Goal: Check status

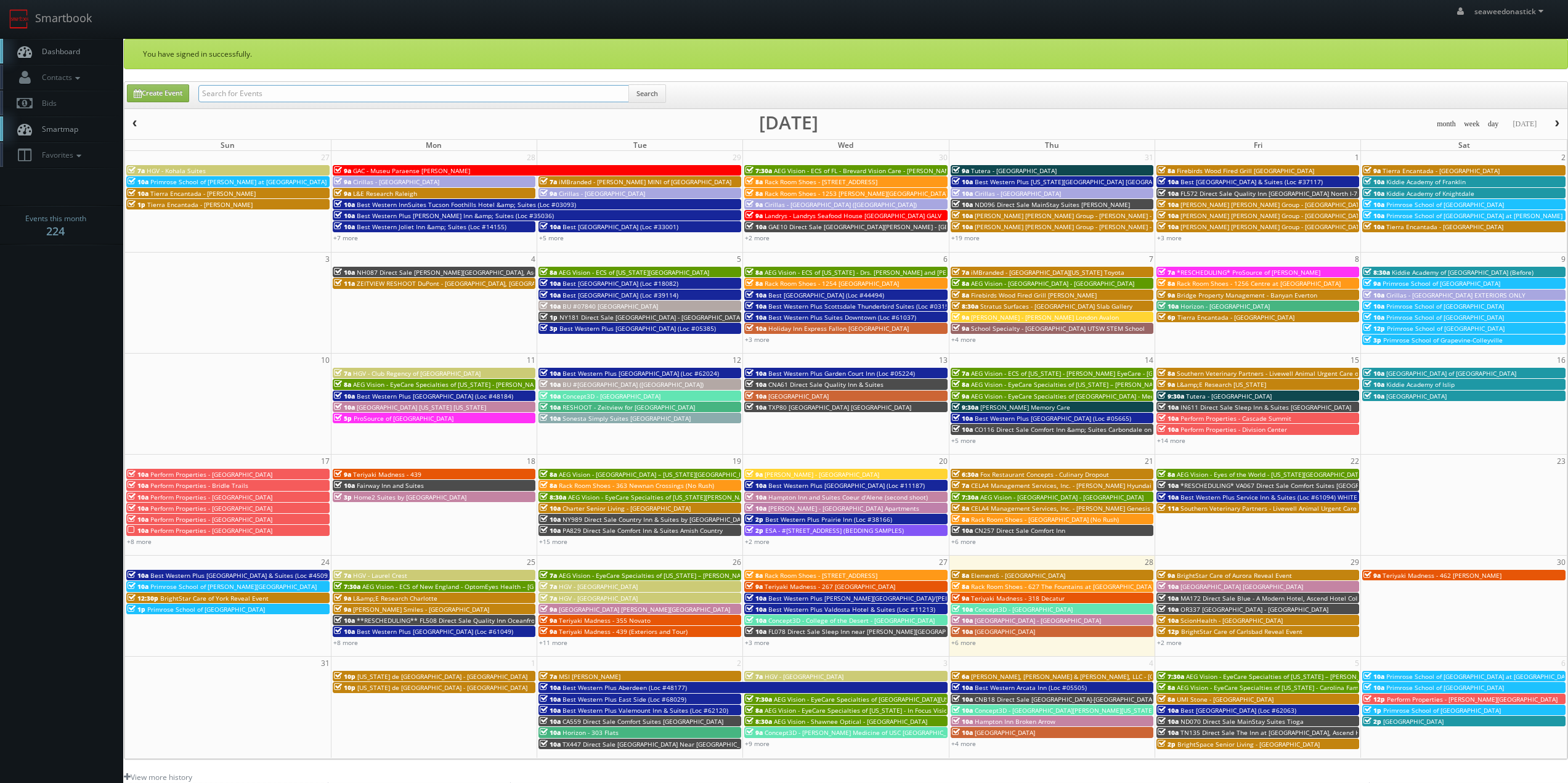
click at [263, 94] on input "text" at bounding box center [414, 94] width 431 height 17
paste input "FLK89"
type input "FLK89"
click at [662, 99] on button "Search" at bounding box center [646, 94] width 38 height 18
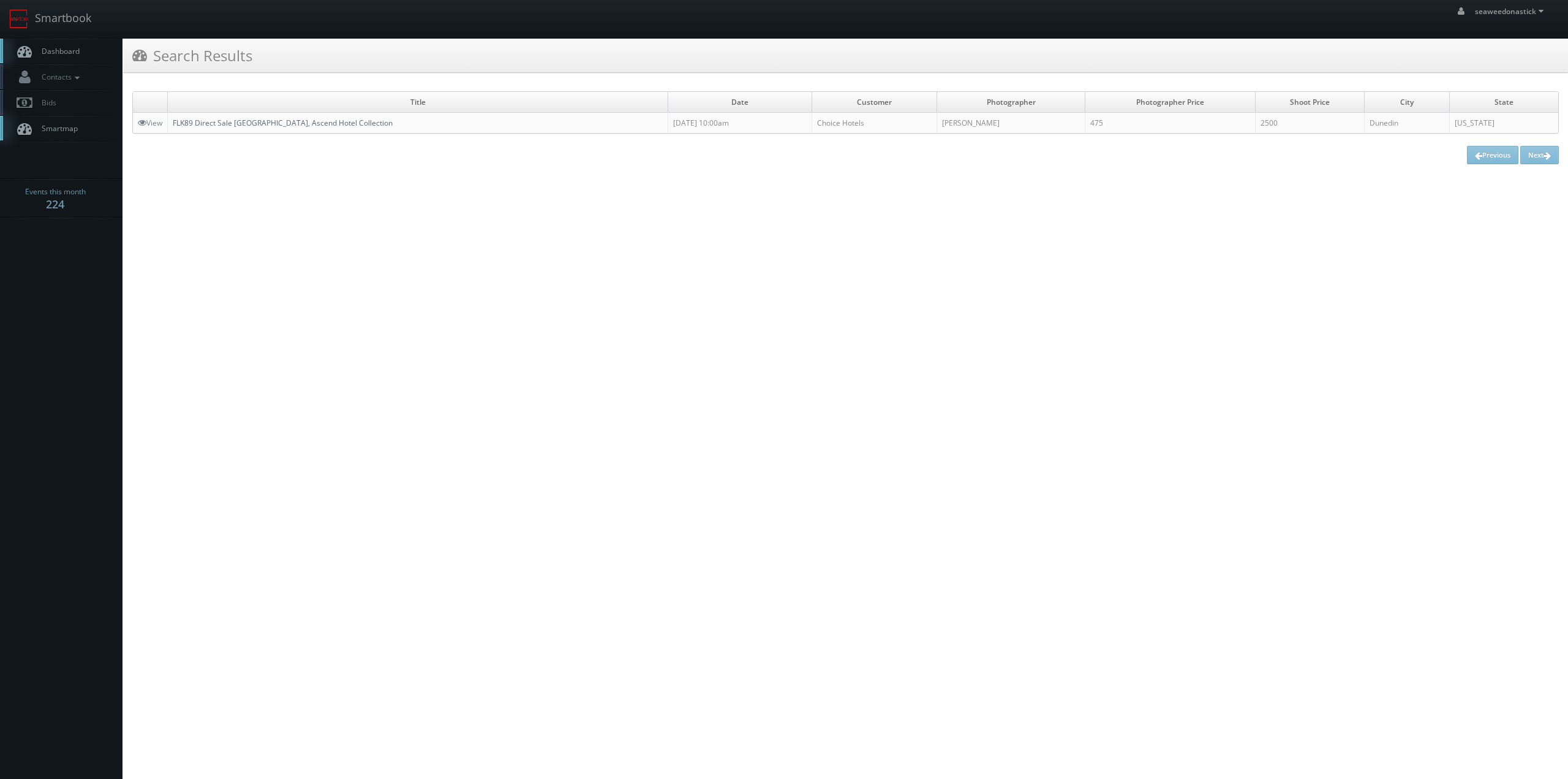
drag, startPoint x: 0, startPoint y: 0, endPoint x: 245, endPoint y: 128, distance: 276.4
click at [245, 128] on link "FLK89 Direct Sale Grant Street Inn, Ascend Hotel Collection" at bounding box center [282, 122] width 220 height 10
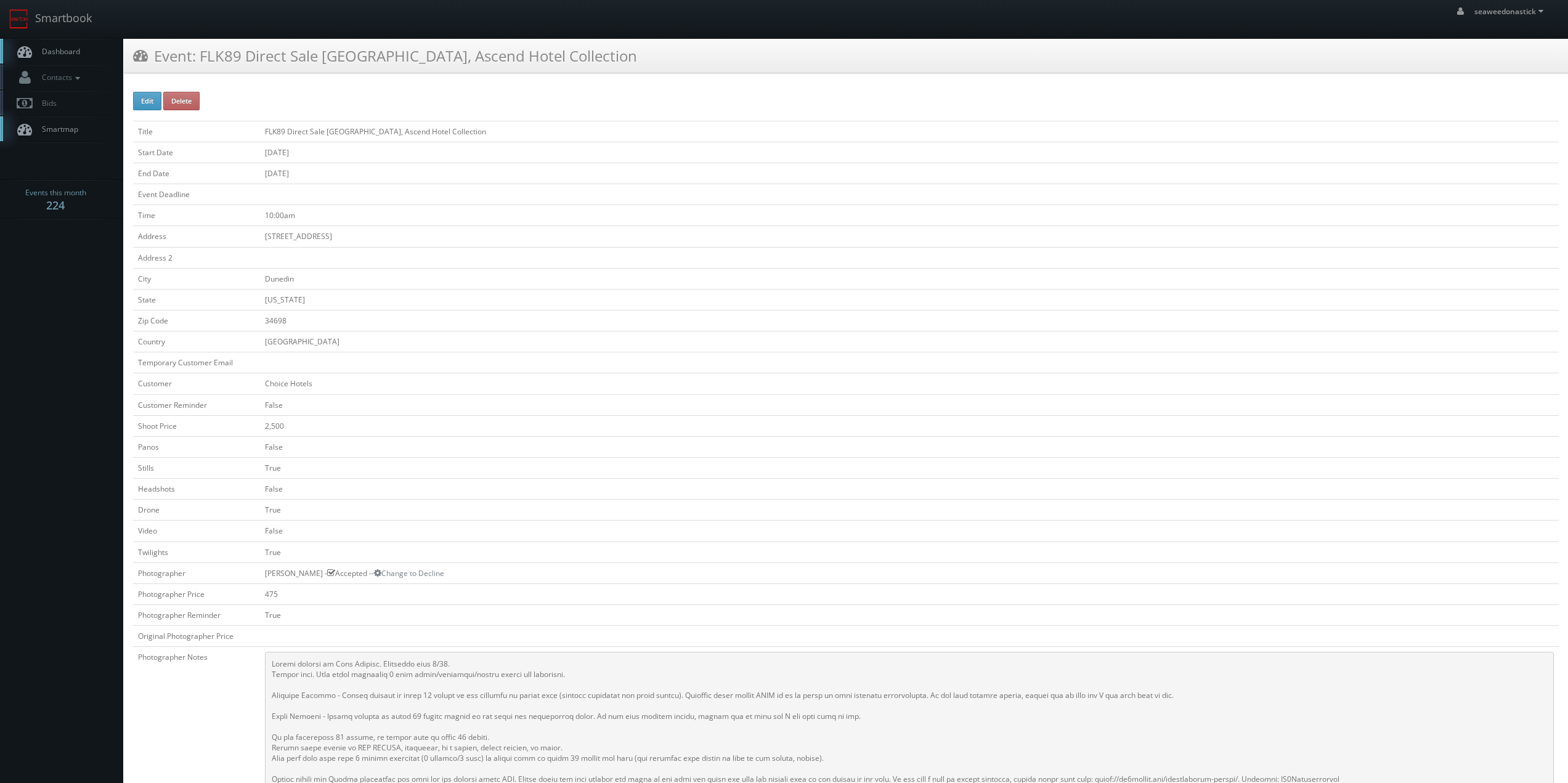
click at [63, 46] on link "Dashboard" at bounding box center [61, 51] width 123 height 26
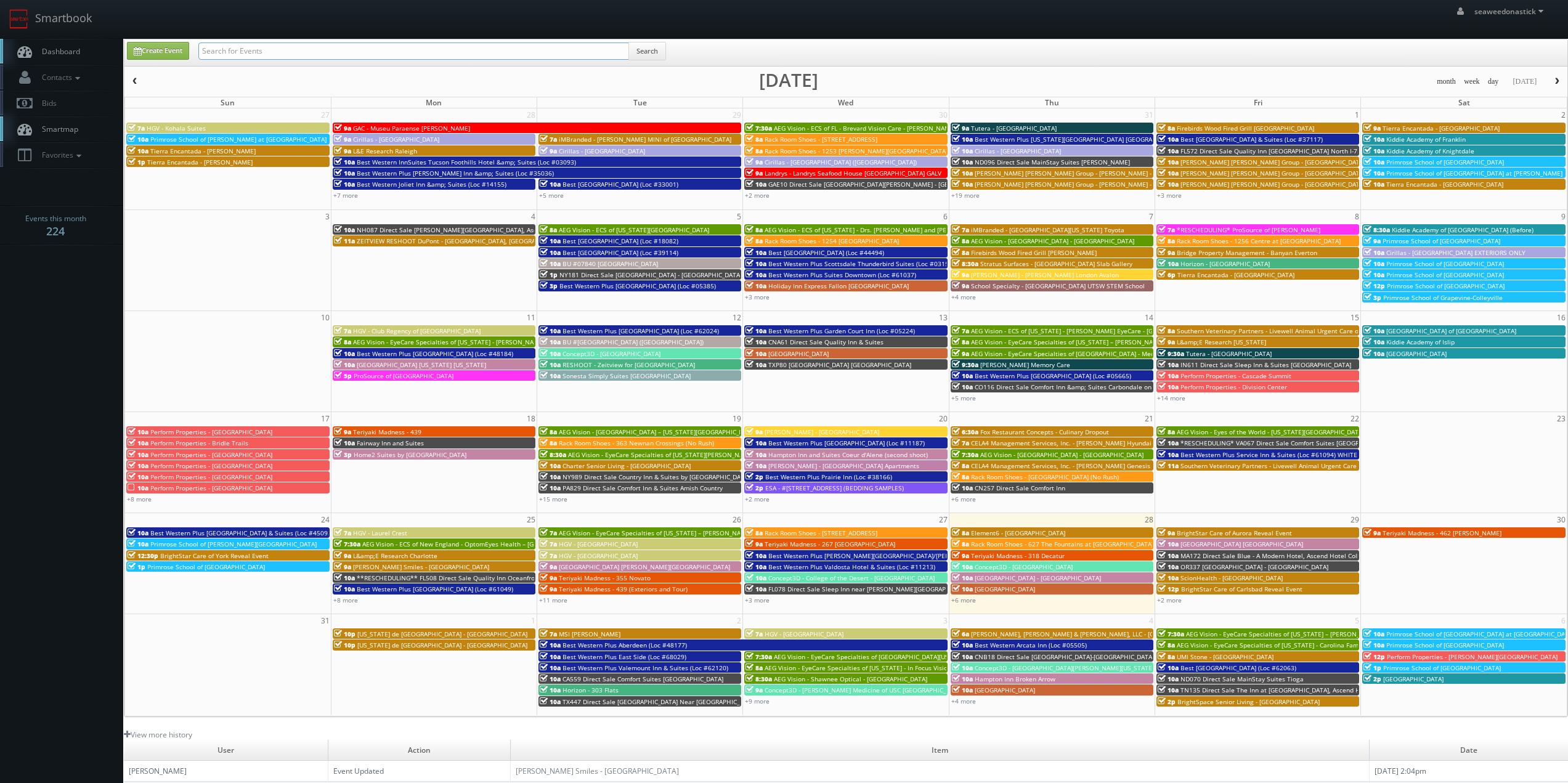
click at [275, 55] on input "text" at bounding box center [414, 50] width 431 height 17
paste input "(08-17-25) Perform Properties - Bridle Trails"
drag, startPoint x: 241, startPoint y: 51, endPoint x: 228, endPoint y: 81, distance: 32.7
click at [97, 76] on body "Smartbook Toggle Side Navigation Toggle Top Navigation seaweedonastick seaweedo…" at bounding box center [784, 485] width 1568 height 971
type input "Perform Properties - Bridle Trails"
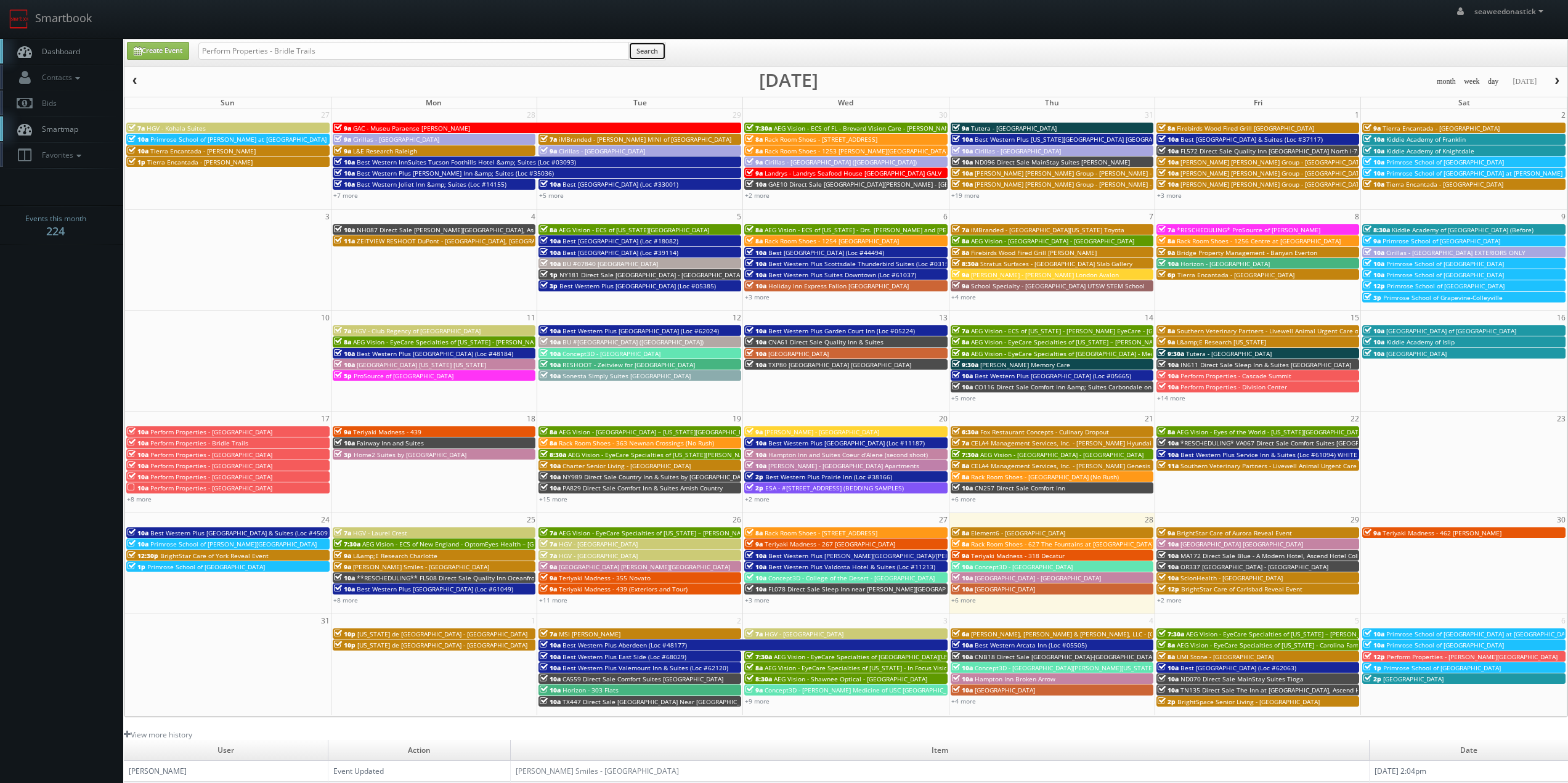
click at [635, 51] on button "Search" at bounding box center [646, 51] width 38 height 18
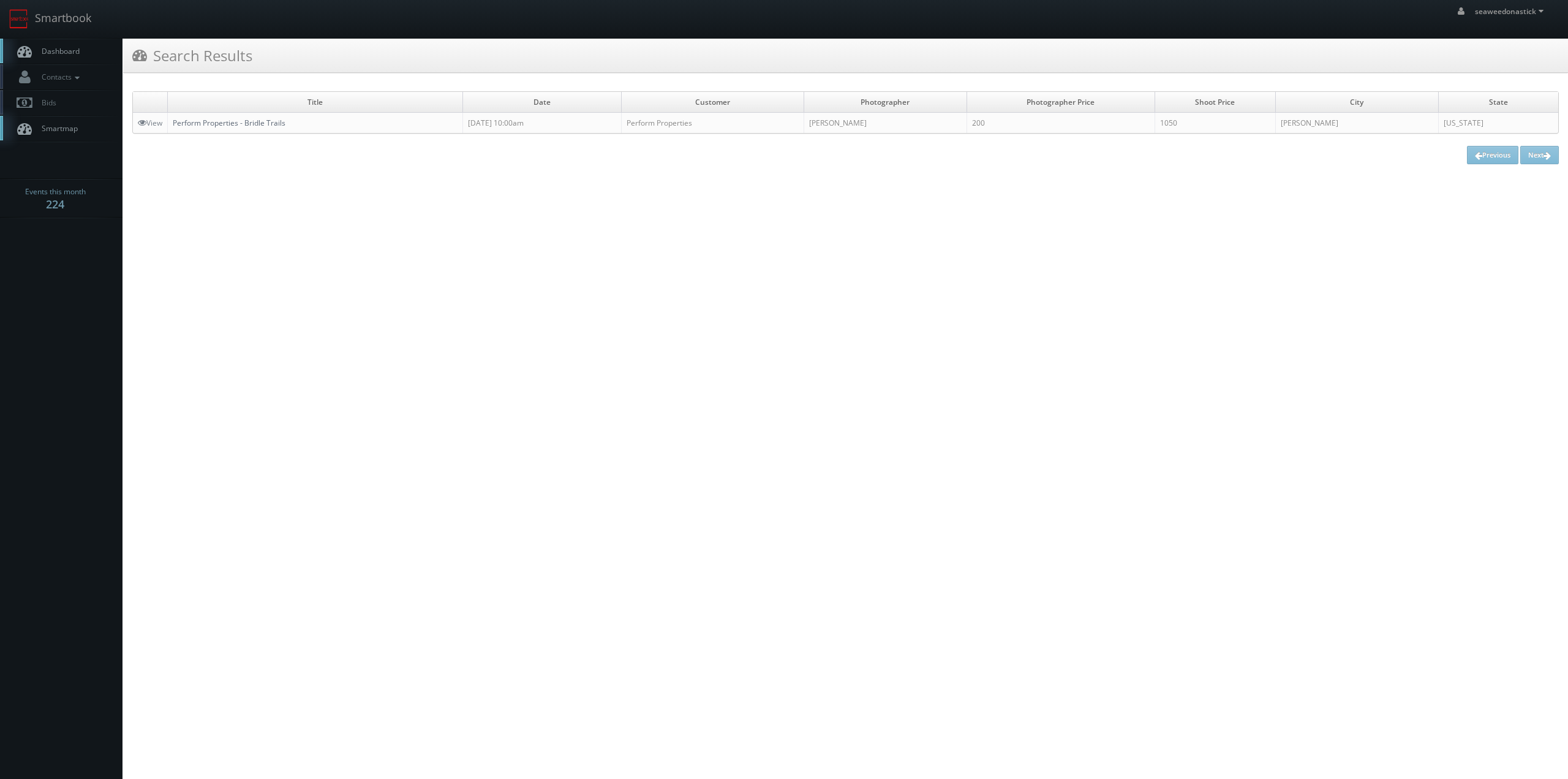
click at [211, 121] on link "Perform Properties - Bridle Trails" at bounding box center [229, 122] width 113 height 10
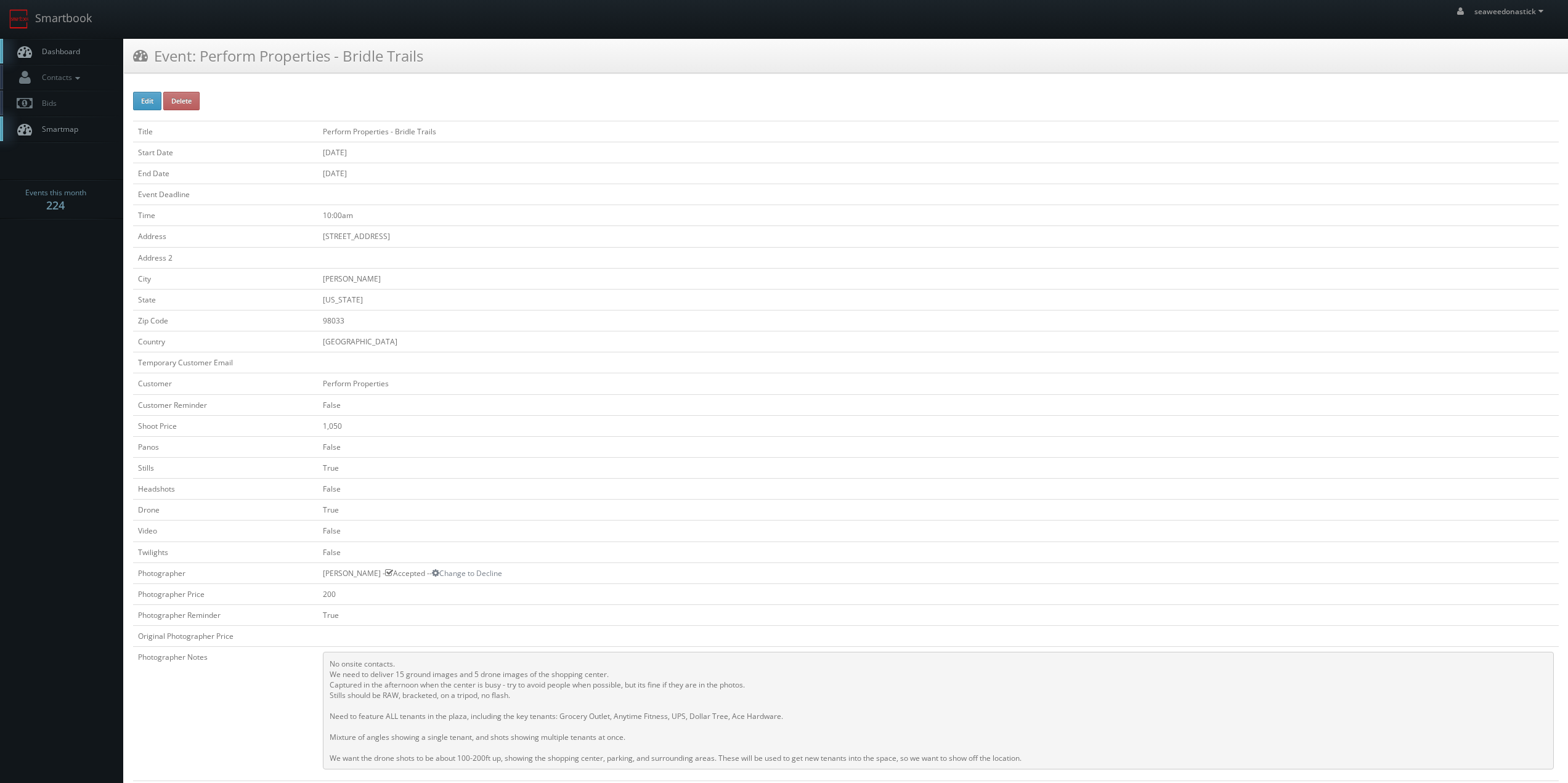
click at [692, 282] on td "[PERSON_NAME]" at bounding box center [938, 278] width 1241 height 21
